Goal: Check status: Check status

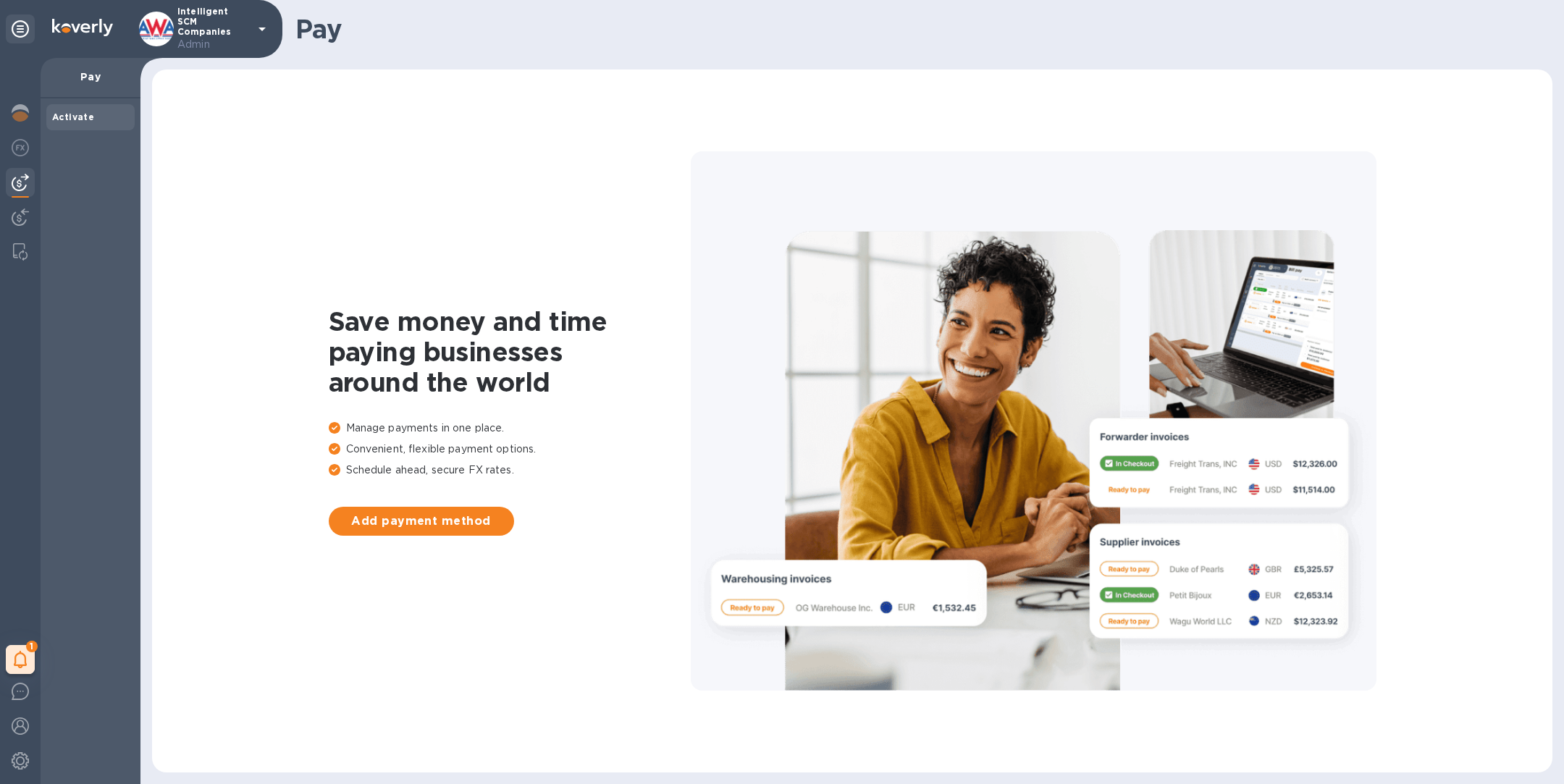
click at [39, 212] on div "1 My tasks" at bounding box center [20, 421] width 40 height 727
click at [22, 217] on img at bounding box center [21, 217] width 17 height 17
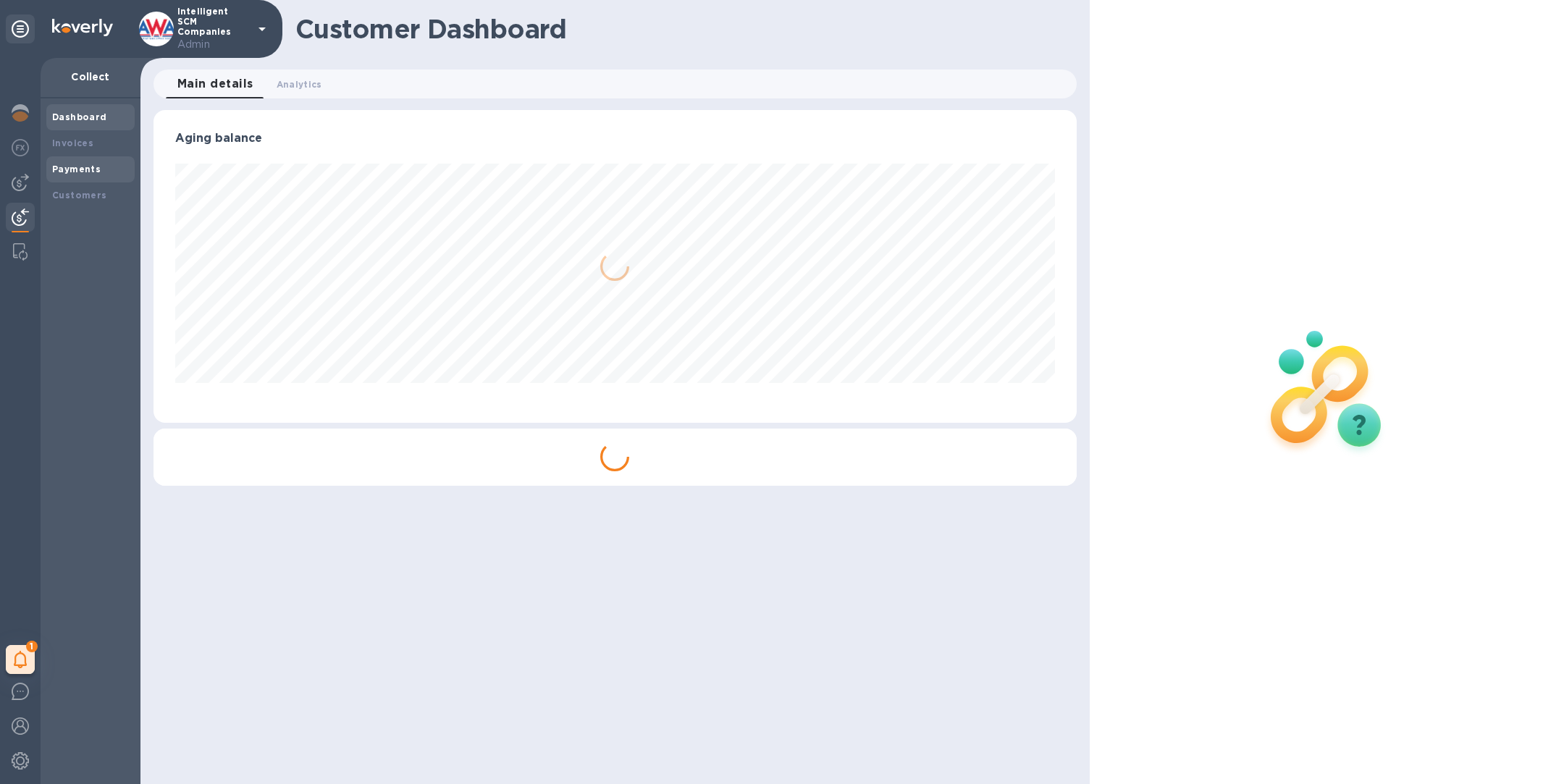
scroll to position [312, 923]
click at [88, 171] on b "Payments" at bounding box center [76, 169] width 49 height 11
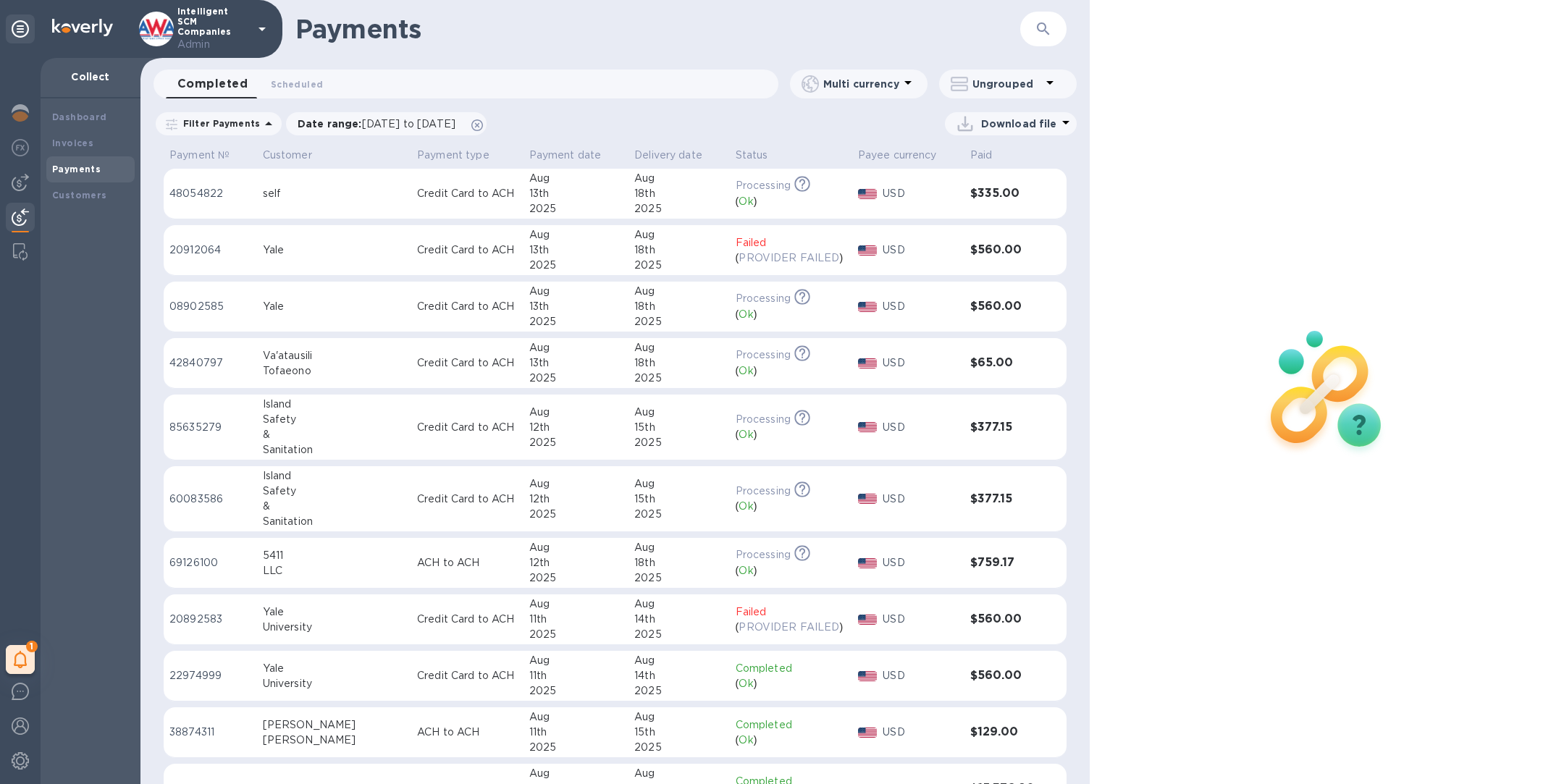
click at [1046, 31] on icon "button" at bounding box center [1044, 29] width 17 height 17
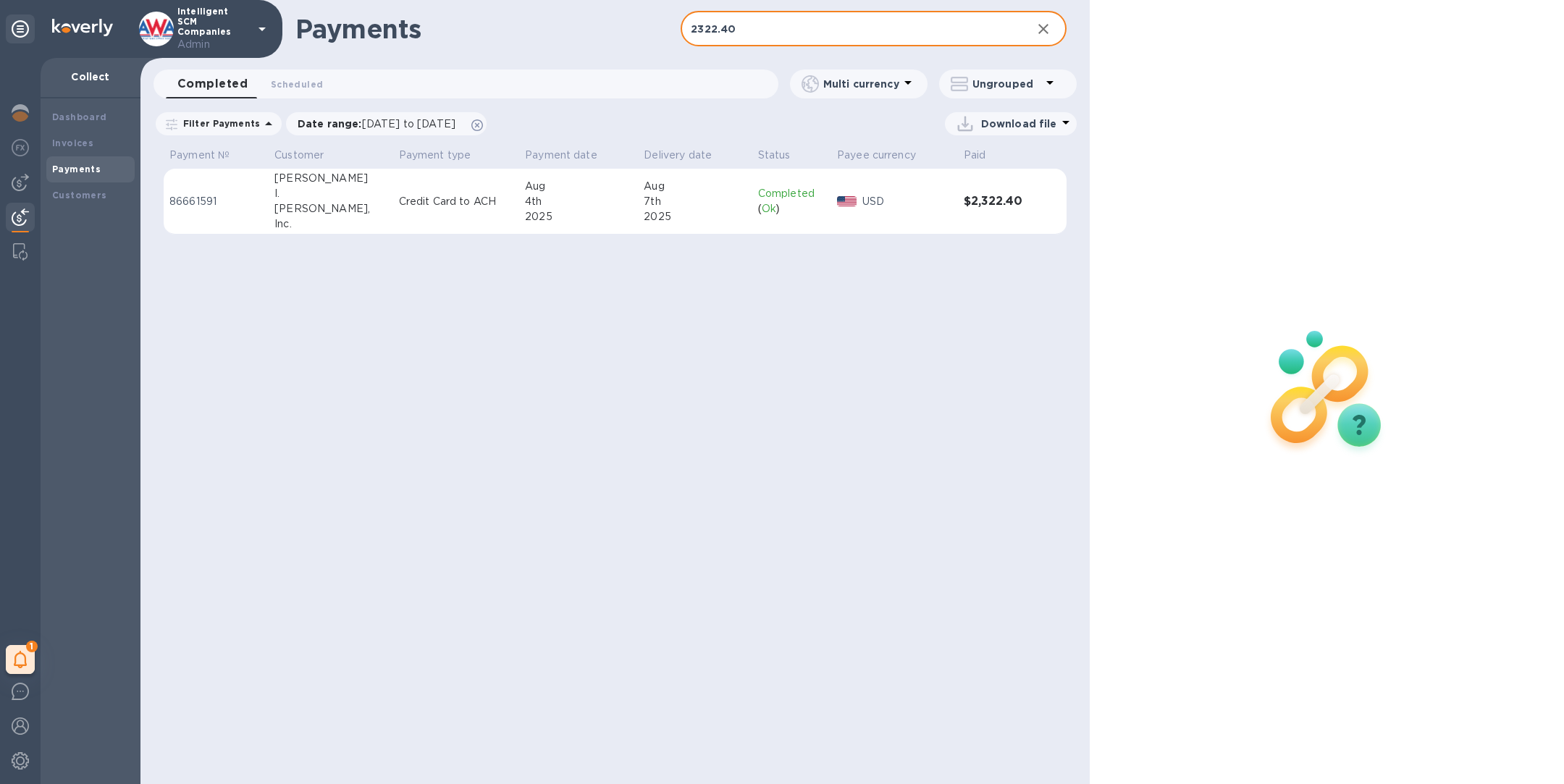
type input "2322.40"
click at [578, 198] on div "4th" at bounding box center [578, 202] width 107 height 15
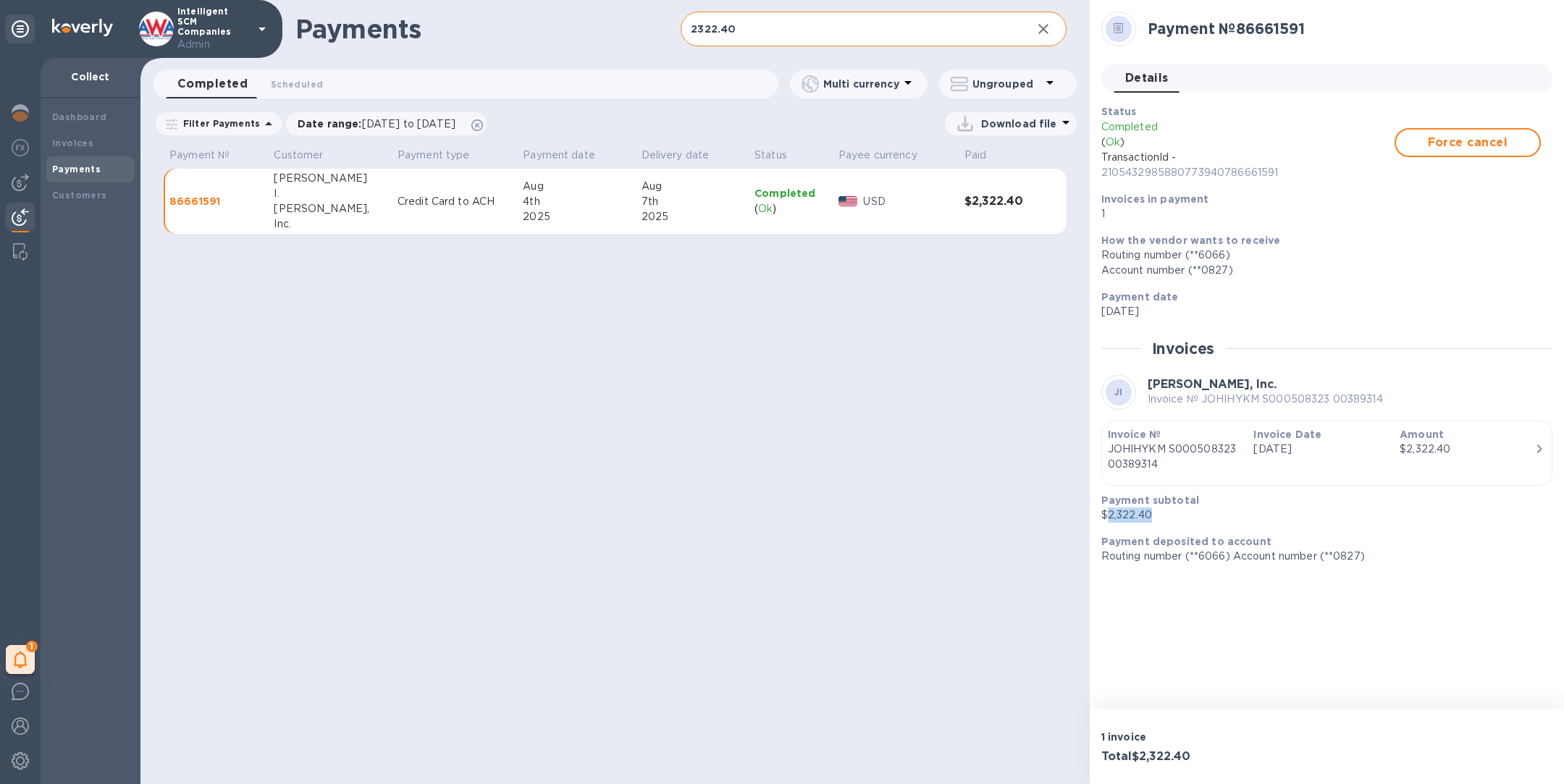
drag, startPoint x: 1165, startPoint y: 518, endPoint x: 1106, endPoint y: 509, distance: 59.7
click at [1106, 509] on p "$2,322.40" at bounding box center [1322, 515] width 440 height 15
copy p "2,322.40"
